Goal: Task Accomplishment & Management: Manage account settings

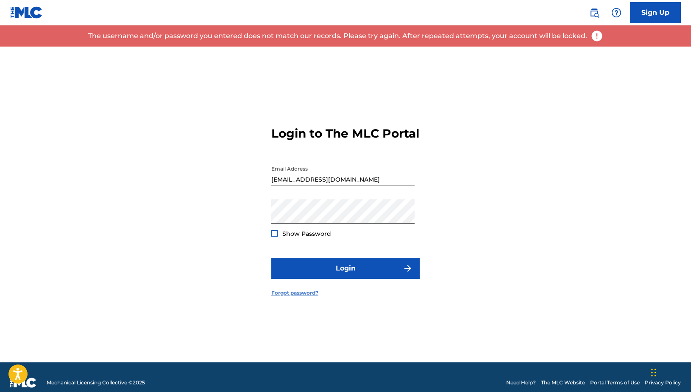
click at [284, 297] on link "Forgot password?" at bounding box center [294, 293] width 47 height 8
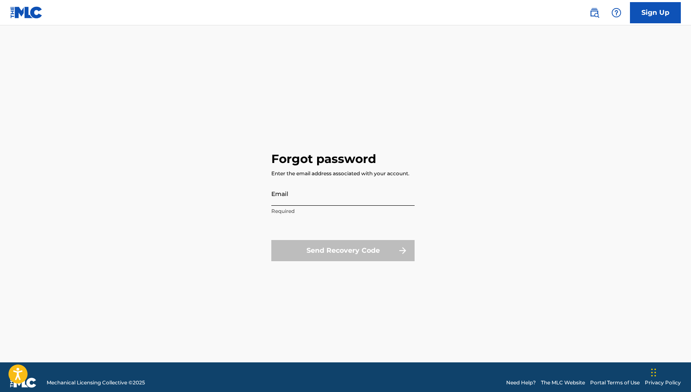
click at [327, 201] on input "Email" at bounding box center [342, 194] width 143 height 24
type input "[EMAIL_ADDRESS][DOMAIN_NAME]"
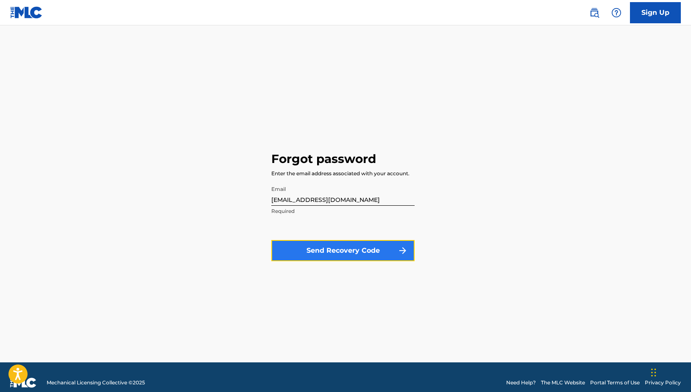
click at [332, 251] on button "Send Recovery Code" at bounding box center [342, 250] width 143 height 21
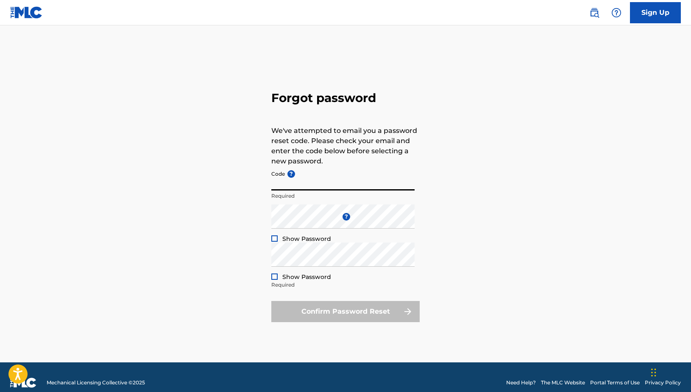
click at [350, 187] on input "Code ?" at bounding box center [342, 178] width 143 height 24
click at [552, 181] on div "Forgot password We've attempted to email you a password reset code. Please chec…" at bounding box center [345, 205] width 593 height 316
click at [319, 186] on input "Code ?" at bounding box center [342, 178] width 143 height 24
drag, startPoint x: 272, startPoint y: 239, endPoint x: 277, endPoint y: 241, distance: 5.5
click at [273, 239] on div at bounding box center [274, 239] width 6 height 6
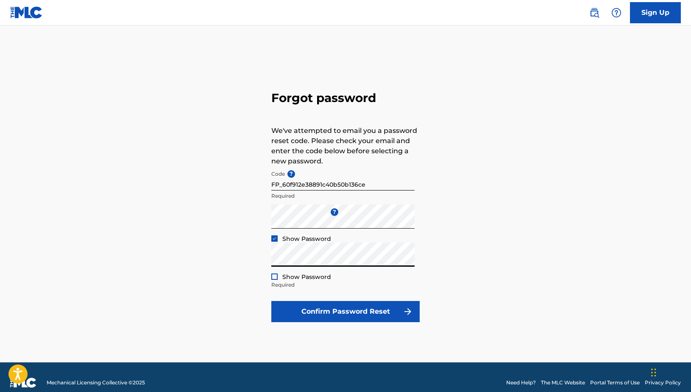
click at [273, 276] on div at bounding box center [274, 277] width 6 height 6
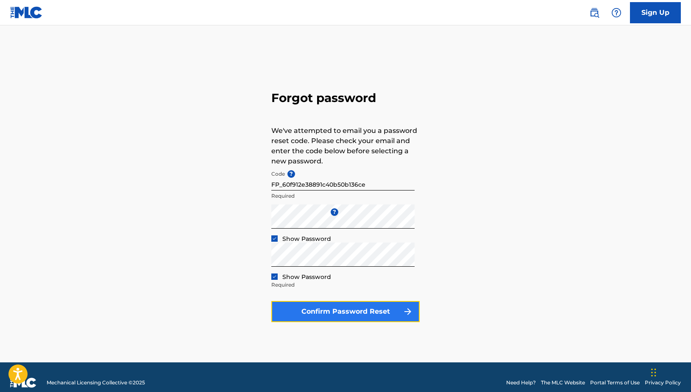
click at [363, 309] on button "Confirm Password Reset" at bounding box center [345, 311] width 148 height 21
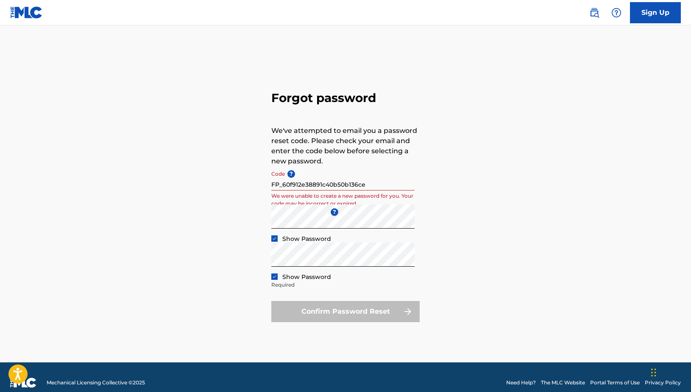
click at [316, 310] on div "Confirm Password Reset" at bounding box center [345, 311] width 148 height 21
click at [369, 187] on input "FP_60f912e38891c40b50b136ce" at bounding box center [342, 178] width 143 height 24
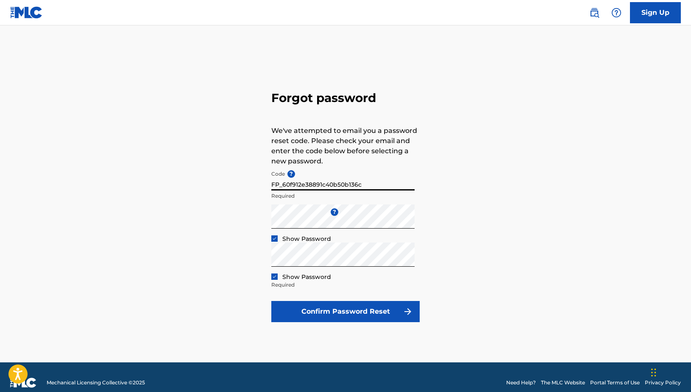
type input "FP_60f912e38891c40b50b136ce"
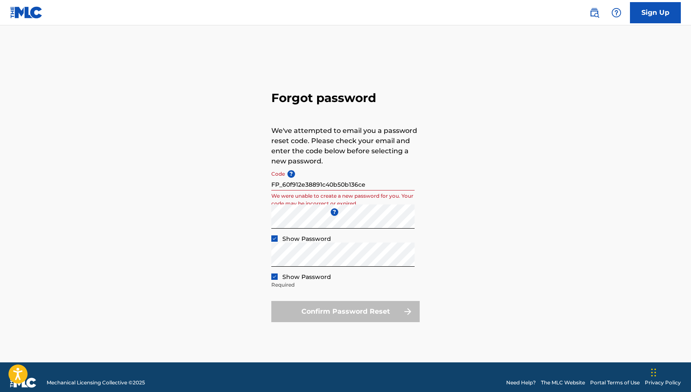
click at [349, 315] on div "Confirm Password Reset" at bounding box center [345, 311] width 148 height 21
